Goal: Obtain resource: Obtain resource

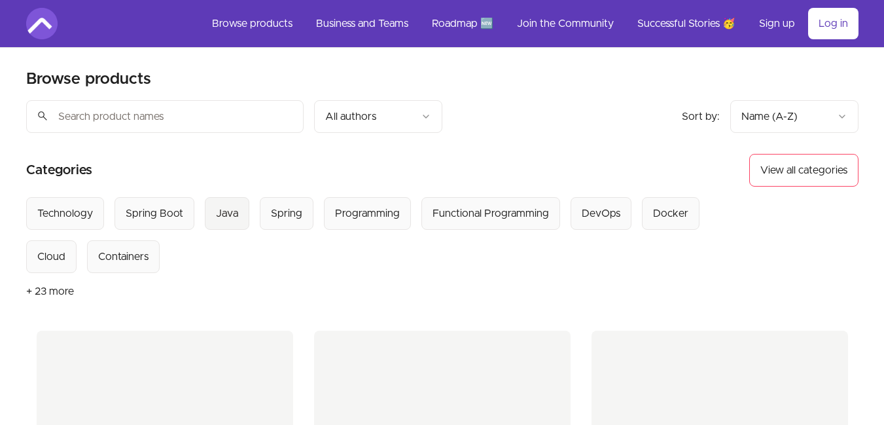
click at [228, 209] on div "Java" at bounding box center [227, 213] width 22 height 16
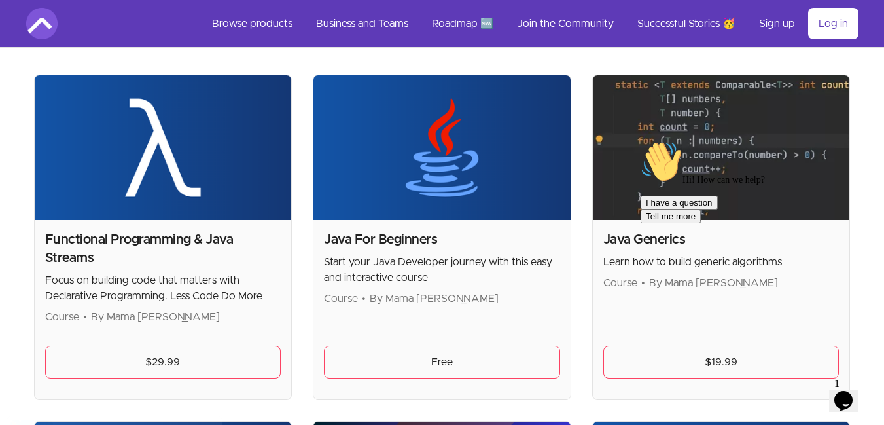
scroll to position [260, 0]
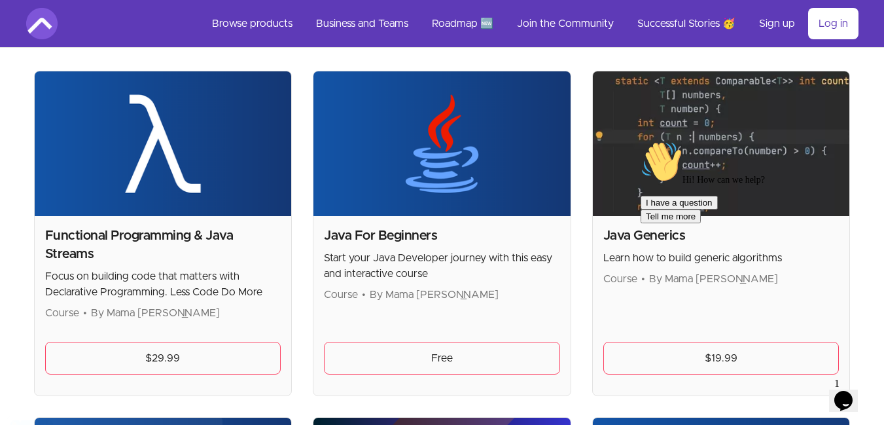
click at [434, 297] on span "By Mama Samba Braima Nelson" at bounding box center [434, 294] width 129 height 10
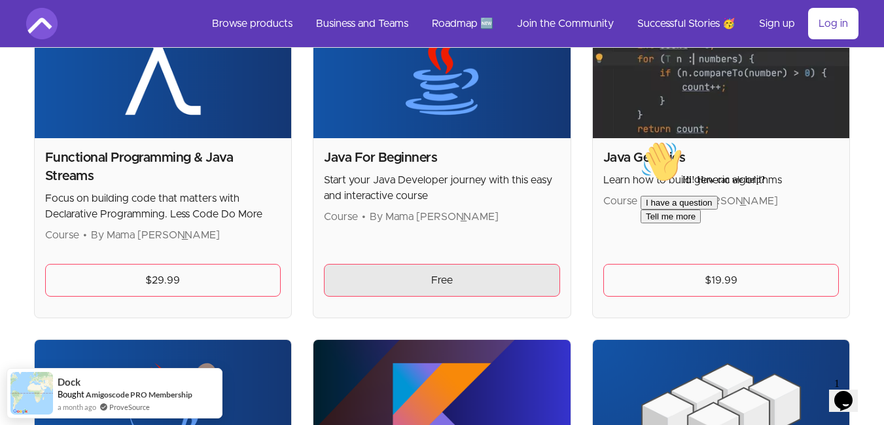
scroll to position [258, 0]
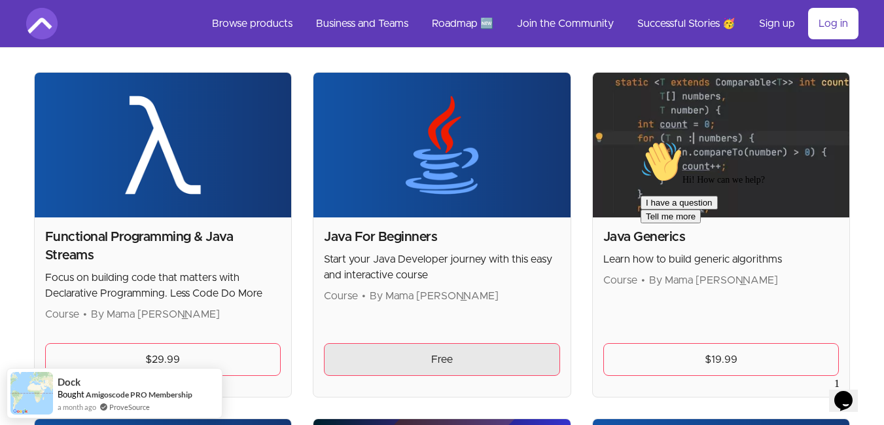
click at [453, 356] on link "Free" at bounding box center [442, 359] width 236 height 33
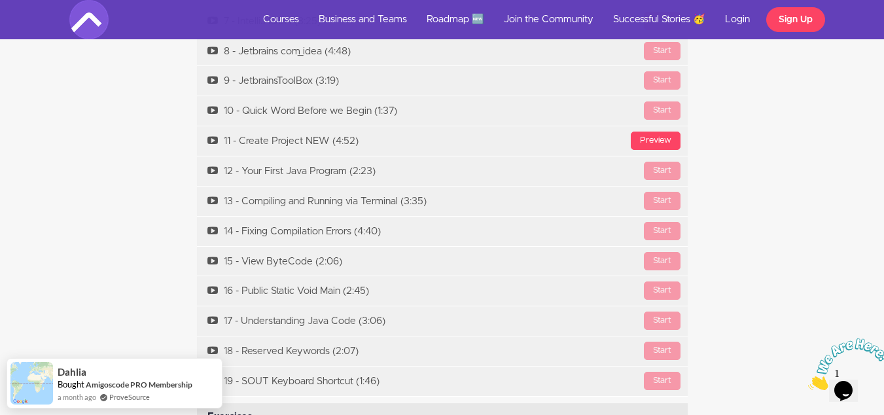
scroll to position [4861, 0]
